Goal: Information Seeking & Learning: Learn about a topic

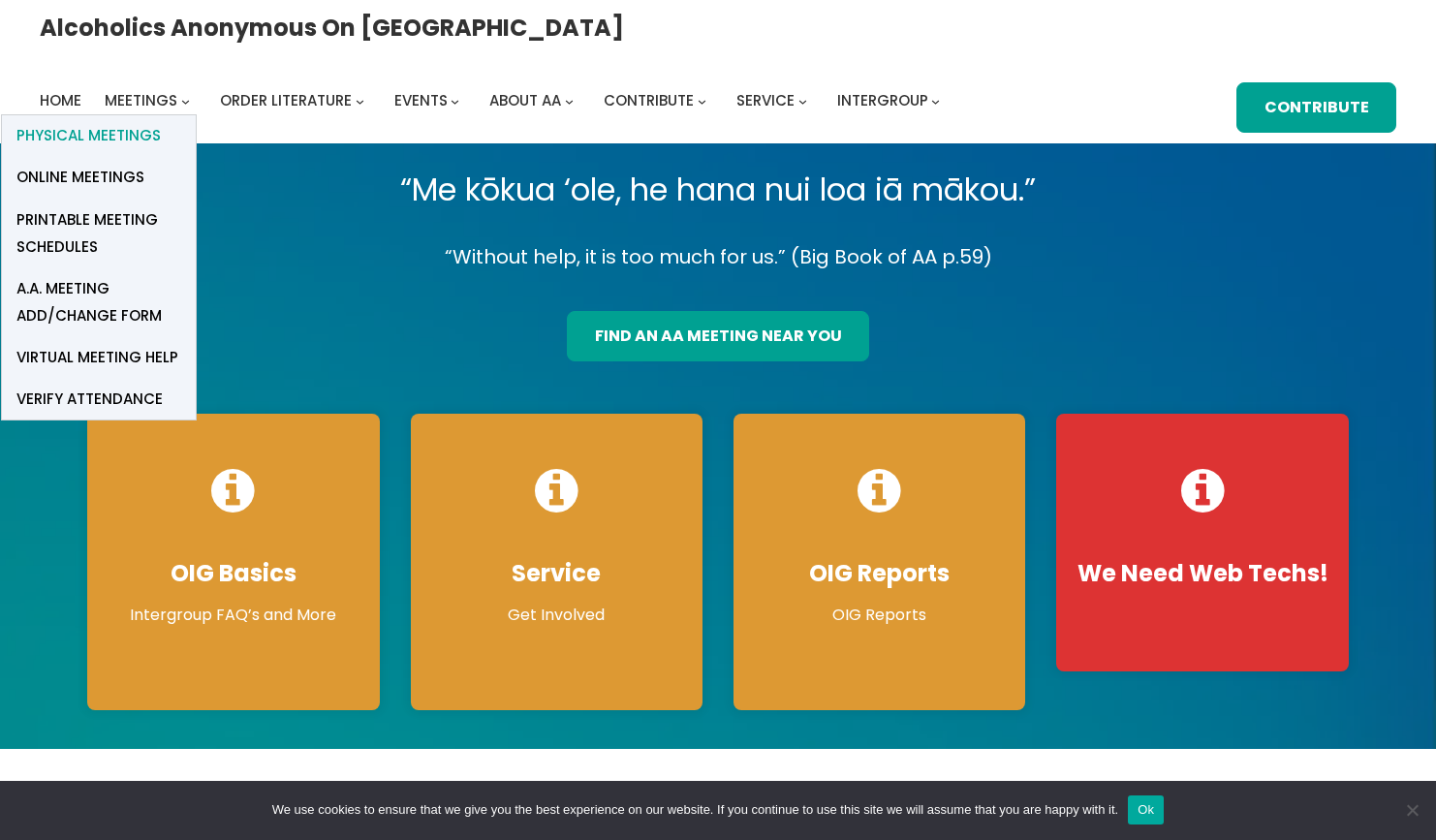
click at [161, 122] on span "Physical Meetings" at bounding box center [89, 135] width 145 height 27
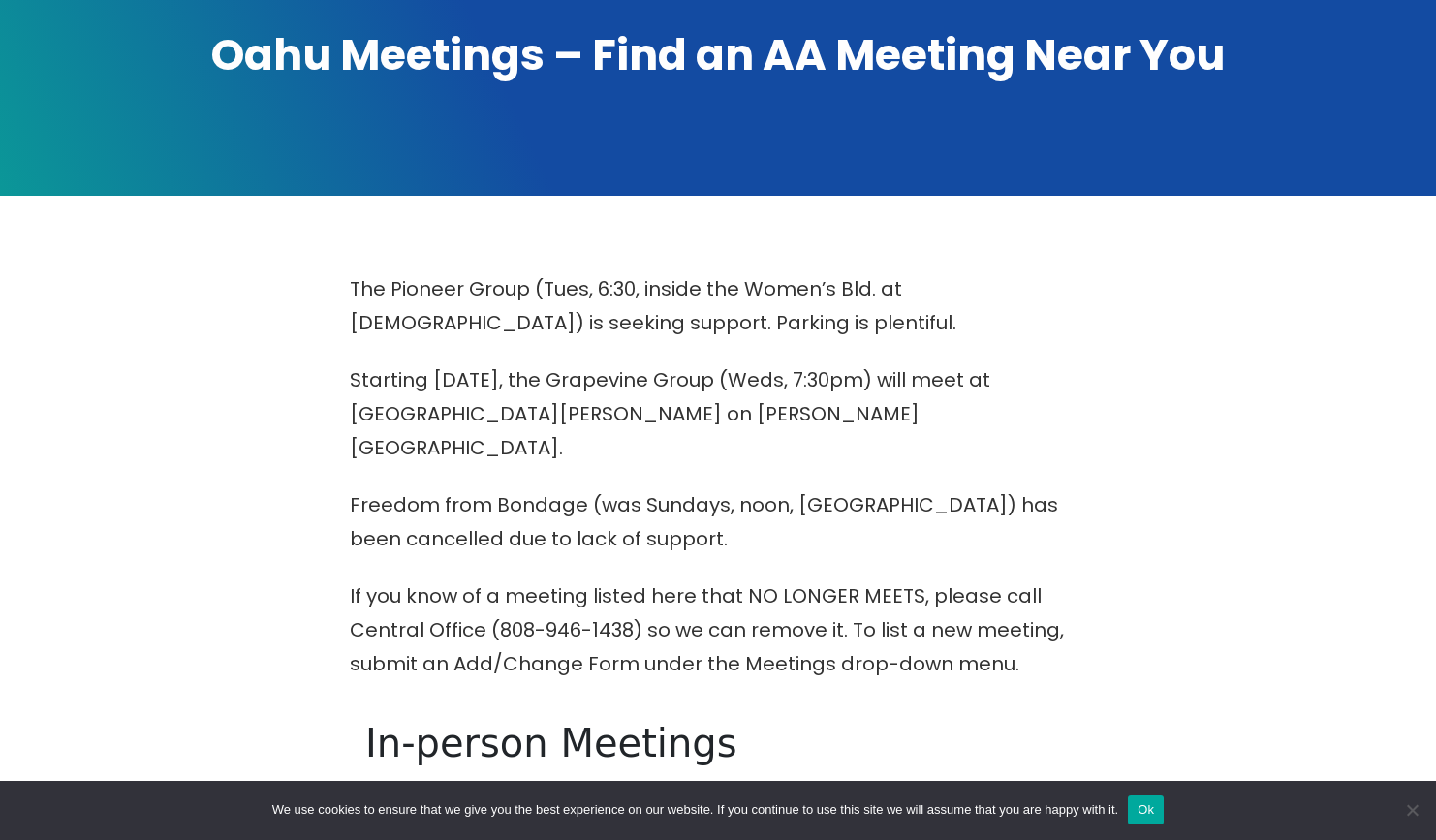
scroll to position [278, 0]
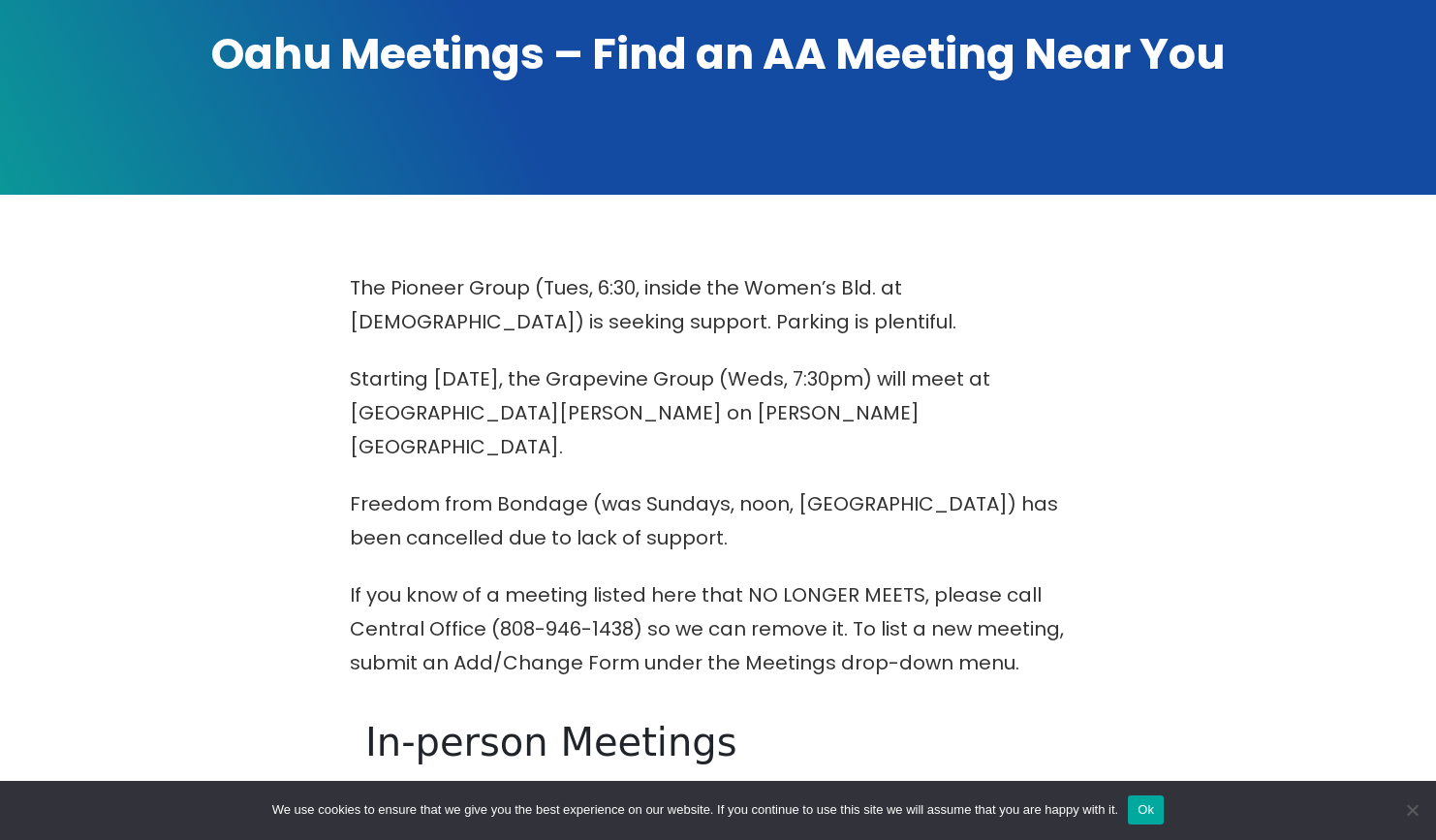
click at [1163, 814] on button "Ok" at bounding box center [1146, 809] width 36 height 29
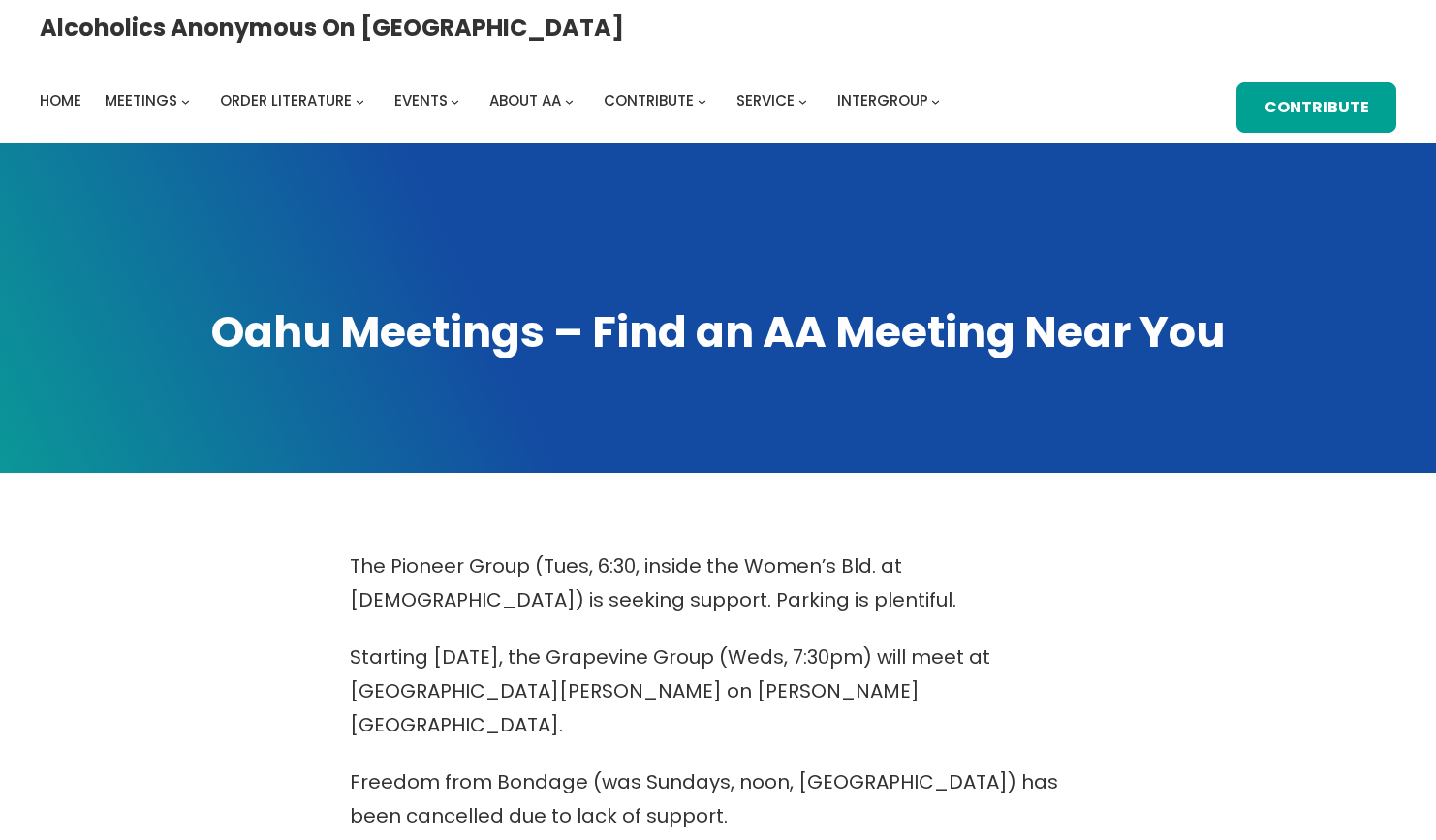
scroll to position [0, 0]
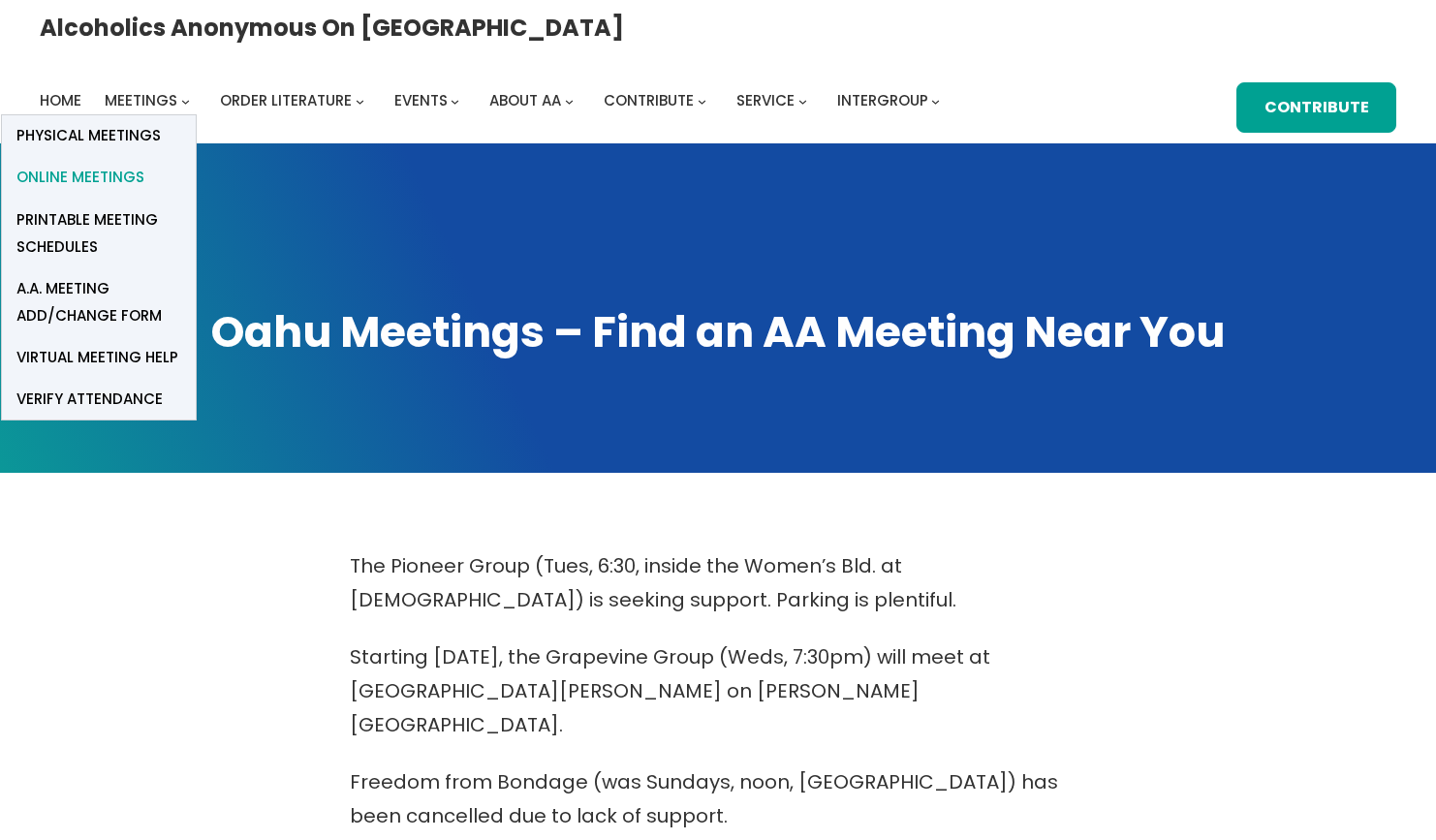
click at [145, 163] on span "Online Meetings" at bounding box center [80, 176] width 128 height 27
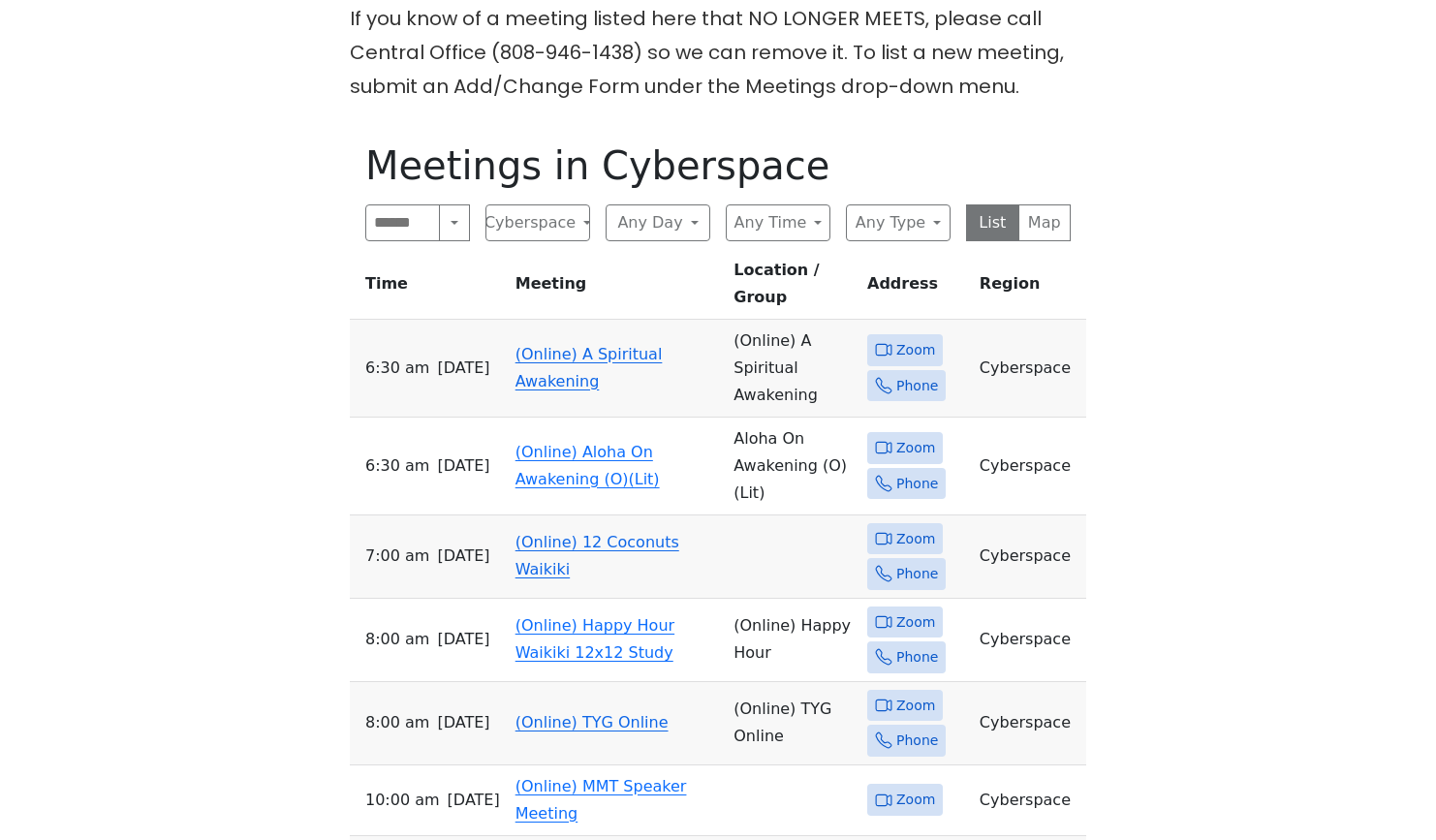
scroll to position [849, 0]
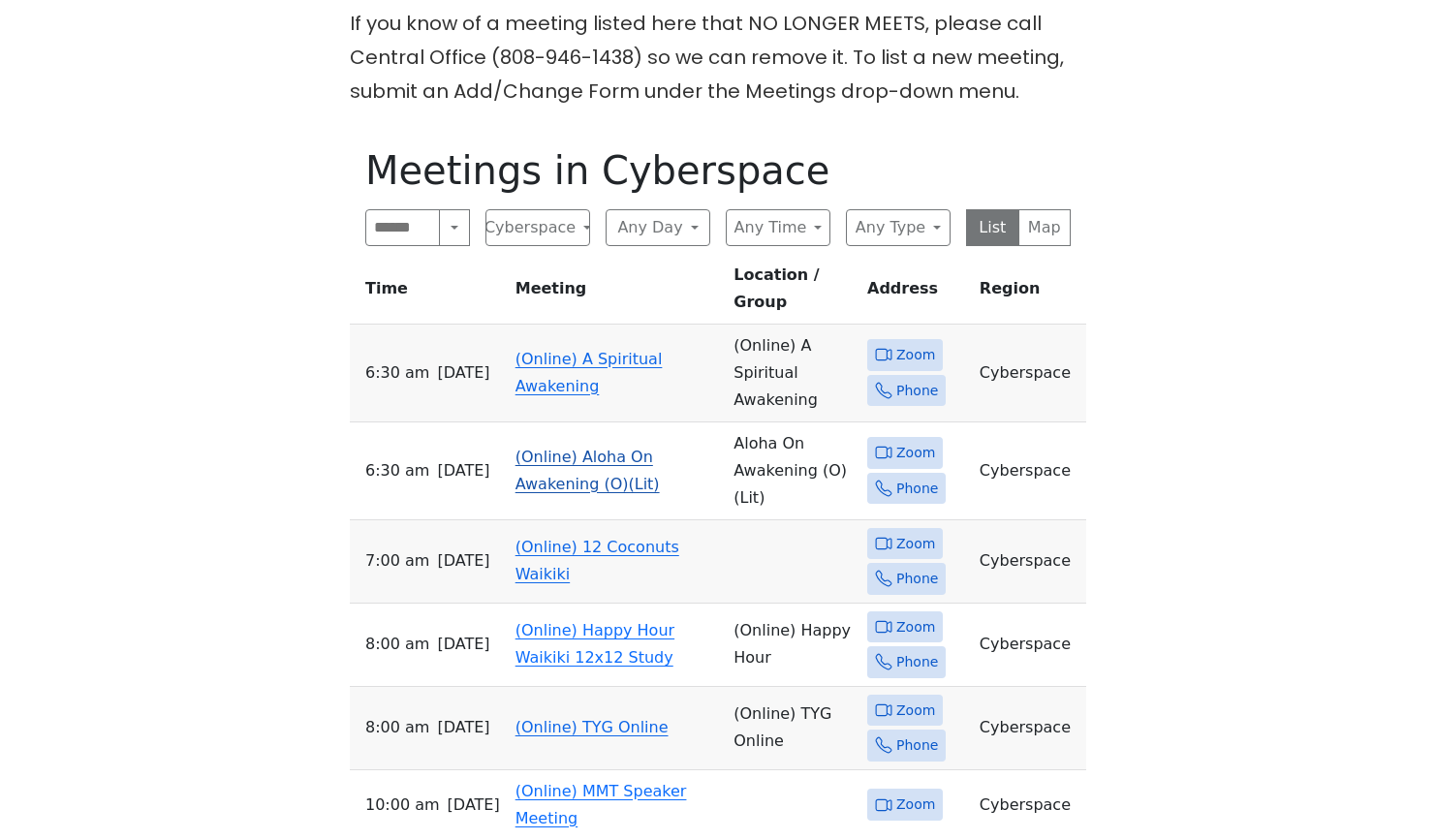
click at [579, 448] on link "(Online) Aloha On Awakening (O)(Lit)" at bounding box center [588, 471] width 145 height 46
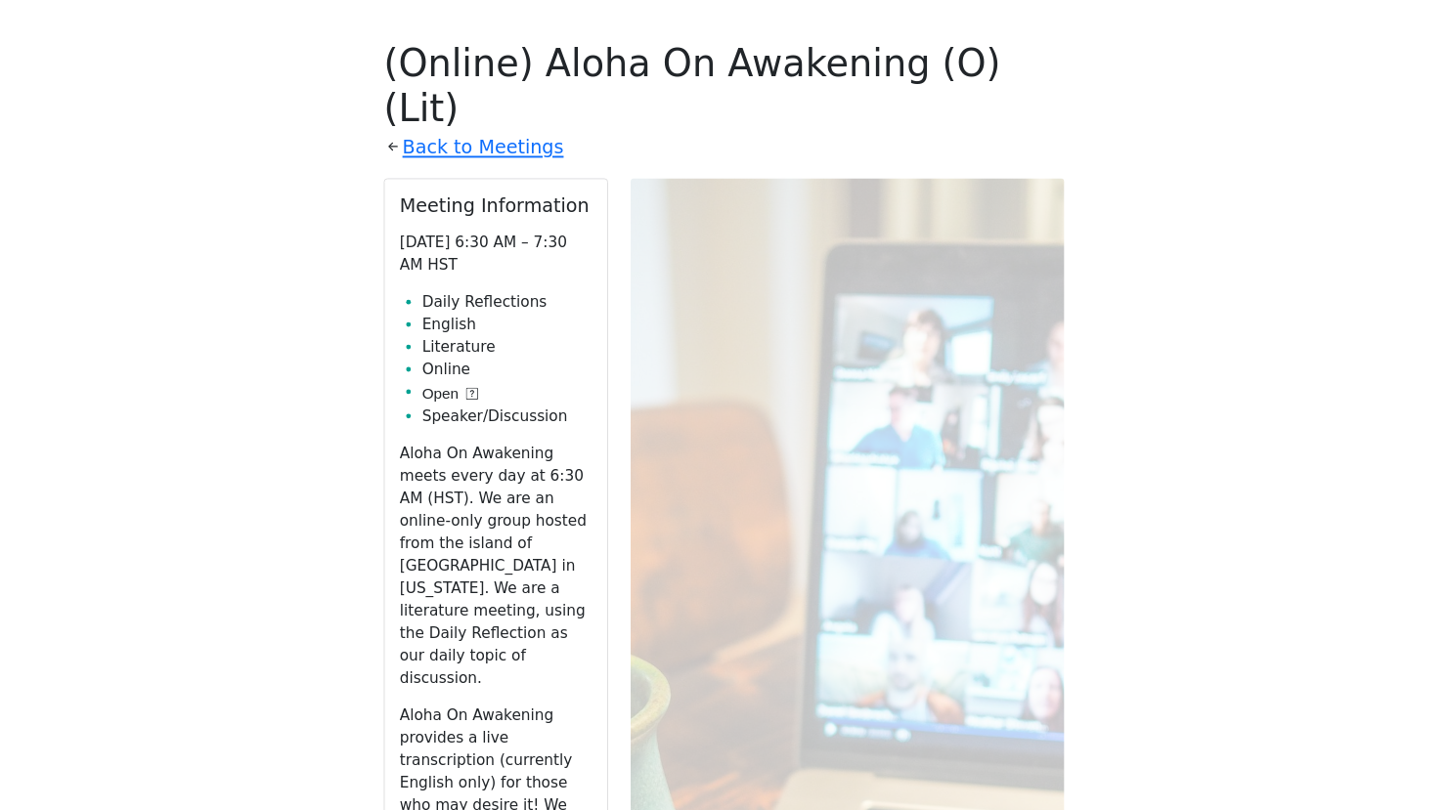
scroll to position [964, 0]
